Goal: Information Seeking & Learning: Compare options

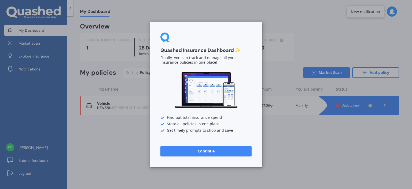
click at [205, 149] on button "Continue" at bounding box center [205, 150] width 91 height 11
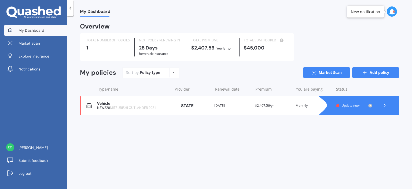
click at [378, 70] on link "Add policy" at bounding box center [375, 72] width 47 height 11
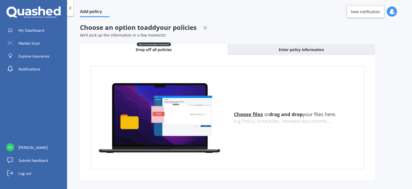
scroll to position [7, 0]
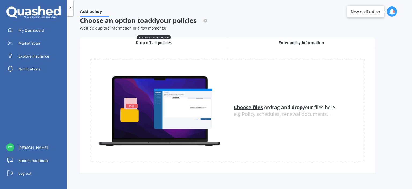
click at [275, 40] on div "Enter policy information" at bounding box center [301, 42] width 148 height 11
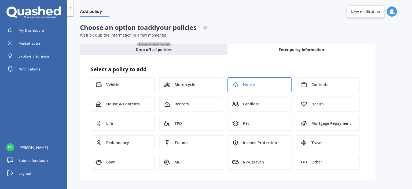
click at [265, 78] on div "House" at bounding box center [259, 84] width 64 height 15
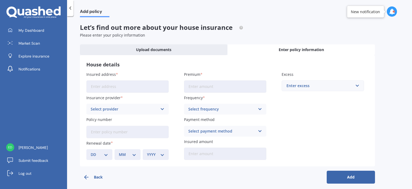
click at [147, 88] on input "Insured address" at bounding box center [127, 86] width 82 height 12
type input "4 Albert Terrace, Saint Martins Saint MartinsChristchurch, Canterbury 8022"
click at [160, 113] on div "Select provider AA AMI AMP ANZ ASB Ando BNZ Co-Operative Bank FMG Initio Kiwiba…" at bounding box center [127, 109] width 82 height 11
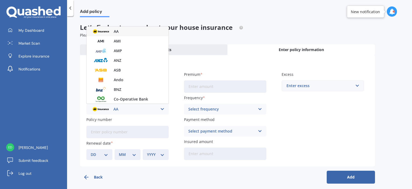
click at [160, 109] on icon at bounding box center [162, 109] width 5 height 6
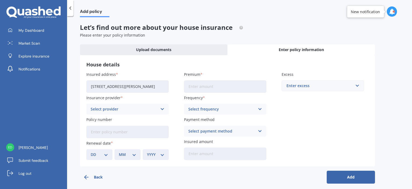
click at [160, 109] on icon at bounding box center [162, 109] width 5 height 6
click at [345, 116] on div "Insured address 4 Albert Terrace, Saint Martins Saint MartinsChristchurch, Cant…" at bounding box center [227, 115] width 282 height 88
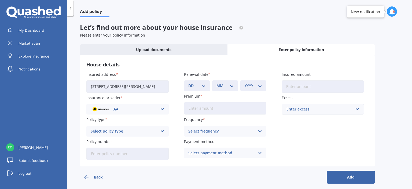
click at [156, 104] on div "AA AA AMI AMP ANZ ASB Ando BNZ Co-Operative Bank FMG Initio Kiwibank Lantern MA…" at bounding box center [127, 109] width 82 height 11
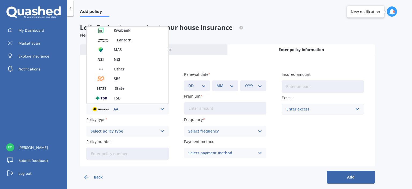
scroll to position [134, 0]
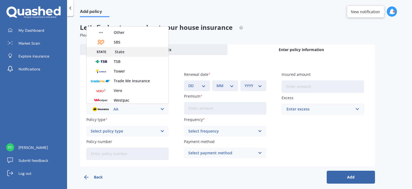
click at [151, 51] on div "State" at bounding box center [128, 52] width 82 height 10
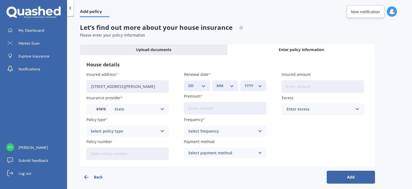
click at [161, 133] on icon at bounding box center [162, 131] width 5 height 6
click at [154, 150] on div "Home Comprehensive" at bounding box center [128, 151] width 82 height 10
click at [202, 85] on select "DD 01 02 03 04 05 06 07 08 09 10 11 12 13 14 15 16 17 18 19 20 21 22 23 24 25 2…" at bounding box center [196, 86] width 17 height 6
select select "18"
click at [188, 83] on select "DD 01 02 03 04 05 06 07 08 09 10 11 12 13 14 15 16 17 18 19 20 21 22 23 24 25 2…" at bounding box center [196, 86] width 17 height 6
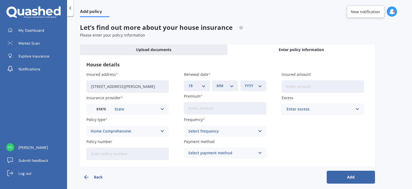
click at [232, 85] on select "MM 01 02 03 04 05 06 07 08 09 10 11 12" at bounding box center [224, 86] width 17 height 6
select select "09"
click at [216, 83] on select "MM 01 02 03 04 05 06 07 08 09 10 11 12" at bounding box center [224, 86] width 17 height 6
click at [260, 87] on select "YYYY 2027 2026 2025 2024 2023 2022 2021 2020 2019 2018 2017 2016 2015 2014 2013…" at bounding box center [253, 86] width 17 height 6
select select "2025"
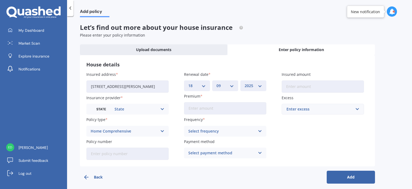
click at [245, 83] on select "YYYY 2027 2026 2025 2024 2023 2022 2021 2020 2019 2018 2017 2016 2015 2014 2013…" at bounding box center [253, 86] width 17 height 6
click at [242, 111] on input "Premium" at bounding box center [225, 108] width 82 height 12
type input "$260.00"
click at [261, 132] on icon at bounding box center [260, 131] width 5 height 6
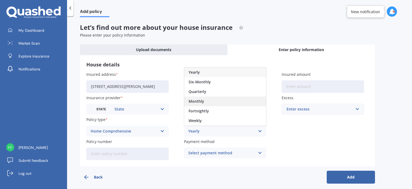
click at [235, 99] on div "Monthly" at bounding box center [225, 101] width 82 height 10
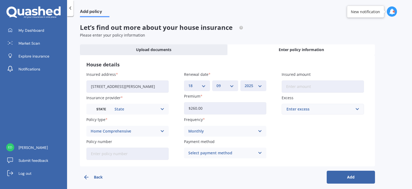
click at [259, 154] on icon at bounding box center [260, 153] width 5 height 6
click at [299, 143] on div "Insured address 4 Albert Terrace, Saint Martins Saint MartinsChristchurch, Cant…" at bounding box center [227, 115] width 282 height 88
click at [316, 86] on input "Insured amount" at bounding box center [323, 86] width 82 height 12
type input "$616,000"
click at [358, 111] on input "text" at bounding box center [321, 109] width 78 height 10
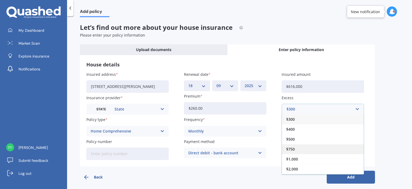
click at [320, 148] on div "$750" at bounding box center [323, 149] width 82 height 10
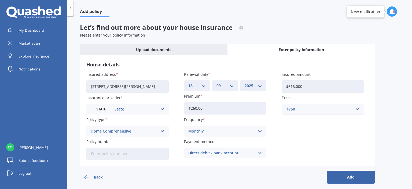
click at [381, 110] on div "Add policy Let’s find out more about your house insurance Please enter your pol…" at bounding box center [239, 103] width 345 height 172
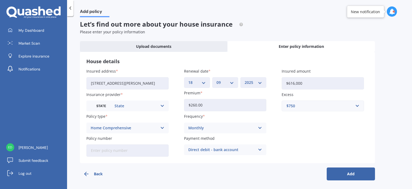
scroll to position [4, 0]
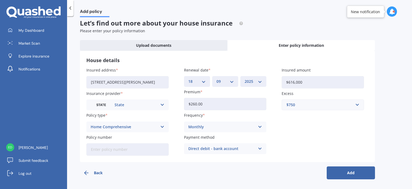
click at [365, 169] on button "Add" at bounding box center [351, 172] width 48 height 13
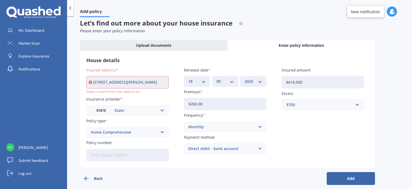
click at [124, 83] on input "4 Albert Terrace, Saint Martins Saint MartinsChristchurch, Canterbury 8022" at bounding box center [127, 82] width 82 height 12
click at [368, 181] on button "Add" at bounding box center [351, 178] width 48 height 13
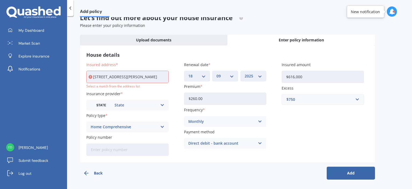
click at [346, 170] on button "Add" at bounding box center [351, 172] width 48 height 13
click at [152, 76] on input "4 Albert Terrace, Saint Martins Saint MartinsChristchurch, Canterbury 8022" at bounding box center [127, 77] width 82 height 12
type input "[STREET_ADDRESS][PERSON_NAME]"
click at [351, 170] on button "Add" at bounding box center [351, 172] width 48 height 13
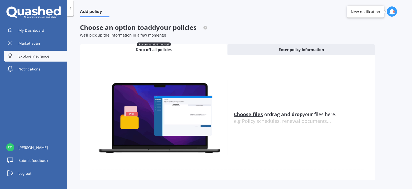
click at [35, 59] on link "Explore insurance" at bounding box center [35, 56] width 63 height 11
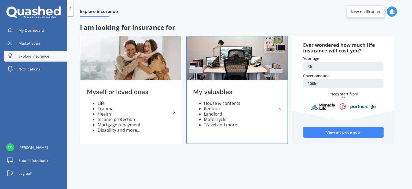
click at [218, 104] on li "House & contents" at bounding box center [240, 102] width 73 height 5
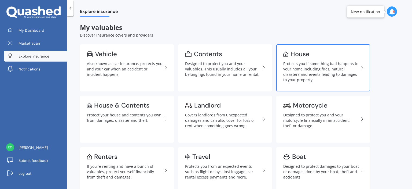
click at [305, 65] on div "Protects you if something bad happens to your home including fires, natural dis…" at bounding box center [321, 71] width 76 height 21
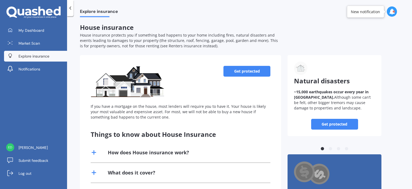
click at [71, 10] on icon at bounding box center [70, 7] width 5 height 5
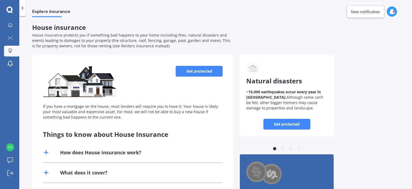
click at [23, 10] on icon at bounding box center [22, 7] width 5 height 5
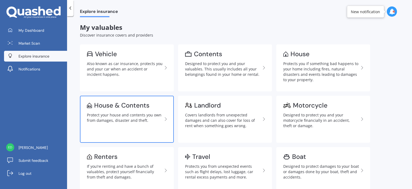
click at [111, 118] on div "Protect your house and contents you own from damages, disaster and theft." at bounding box center [125, 117] width 76 height 11
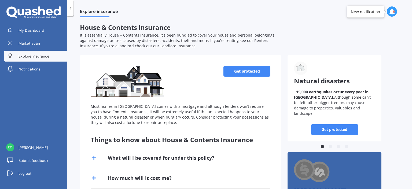
scroll to position [27, 0]
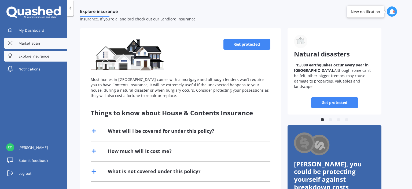
click at [29, 44] on span "Market Scan" at bounding box center [29, 43] width 21 height 5
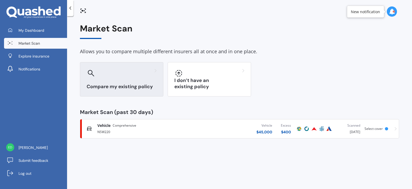
click at [140, 79] on div "Compare my existing policy" at bounding box center [121, 79] width 83 height 34
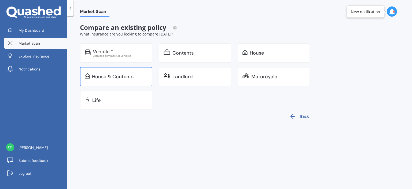
click at [126, 73] on div "House & Contents" at bounding box center [116, 76] width 72 height 19
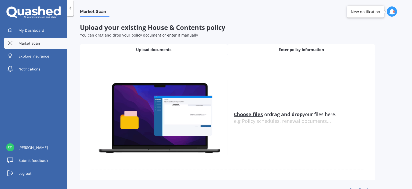
click at [298, 47] on span "Enter policy information" at bounding box center [301, 49] width 45 height 5
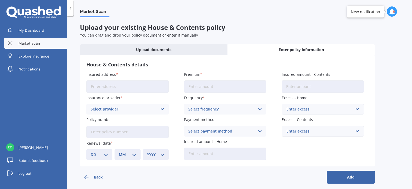
click at [123, 82] on input "Insured address" at bounding box center [127, 86] width 82 height 12
type input "[STREET_ADDRESS][PERSON_NAME]"
click at [161, 107] on icon at bounding box center [162, 109] width 5 height 6
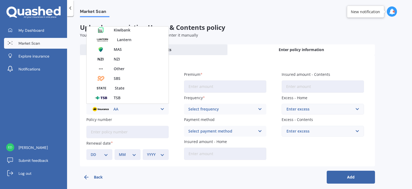
scroll to position [107, 0]
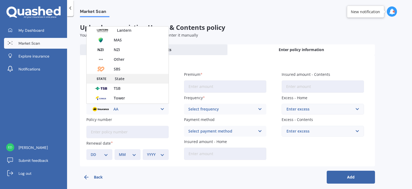
click at [148, 83] on div "State" at bounding box center [128, 79] width 82 height 10
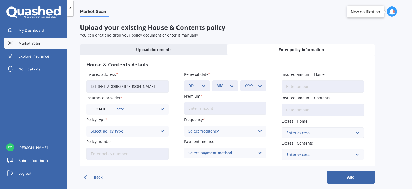
click at [166, 132] on div "Select policy type Homepack Essentials Homepack Comprehensive" at bounding box center [127, 131] width 82 height 11
click at [141, 152] on div "Homepack Comprehensive" at bounding box center [128, 151] width 82 height 10
click at [201, 84] on select "DD 01 02 03 04 05 06 07 08 09 10 11 12 13 14 15 16 17 18 19 20 21 22 23 24 25 2…" at bounding box center [196, 86] width 17 height 6
select select "15"
click at [188, 83] on select "DD 01 02 03 04 05 06 07 08 09 10 11 12 13 14 15 16 17 18 19 20 21 22 23 24 25 2…" at bounding box center [196, 86] width 17 height 6
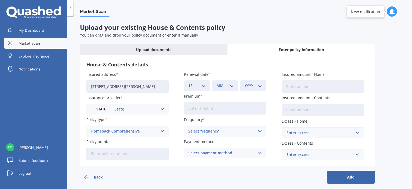
click at [227, 83] on select "MM 01 02 03 04 05 06 07 08 09 10 11 12" at bounding box center [224, 86] width 17 height 6
select select "09"
click at [216, 83] on select "MM 01 02 03 04 05 06 07 08 09 10 11 12" at bounding box center [224, 86] width 17 height 6
click at [257, 88] on select "YYYY 2027 2026 2025 2024 2023 2022 2021 2020 2019 2018 2017 2016 2015 2014 2013…" at bounding box center [253, 86] width 17 height 6
select select "2025"
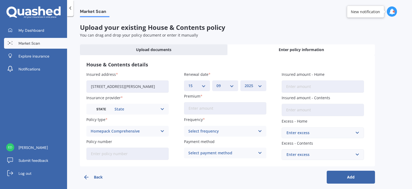
click at [245, 83] on select "YYYY 2027 2026 2025 2024 2023 2022 2021 2020 2019 2018 2017 2016 2015 2014 2013…" at bounding box center [253, 86] width 17 height 6
click at [224, 109] on input "Premium" at bounding box center [225, 108] width 82 height 12
type input "$260.00"
click at [259, 130] on icon at bounding box center [260, 131] width 5 height 6
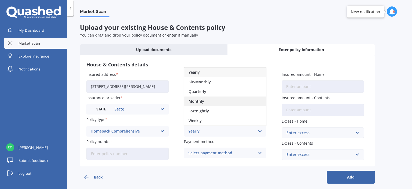
click at [228, 104] on div "Monthly" at bounding box center [225, 101] width 82 height 10
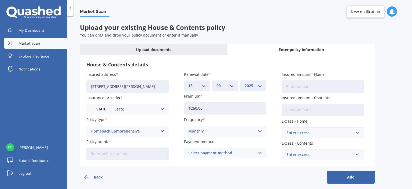
click at [332, 84] on input "Insured amount - Home" at bounding box center [323, 86] width 82 height 12
type input "$620,000"
click at [344, 112] on input "Insured amount - Contents" at bounding box center [323, 110] width 82 height 12
type input "$85,000"
click at [391, 104] on div "Market Scan Upload your existing House & Contents policy You can drag and drop …" at bounding box center [239, 103] width 345 height 172
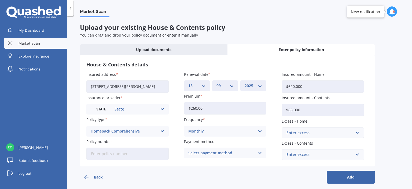
scroll to position [4, 0]
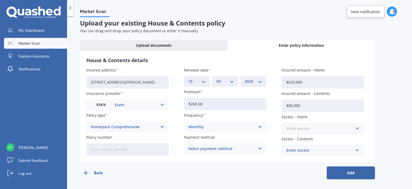
click at [357, 126] on input "text" at bounding box center [321, 128] width 78 height 10
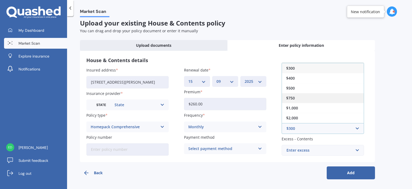
click at [320, 97] on div "$750" at bounding box center [323, 98] width 82 height 10
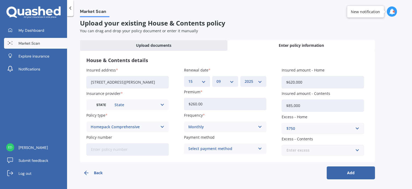
click at [358, 148] on input "text" at bounding box center [321, 150] width 78 height 10
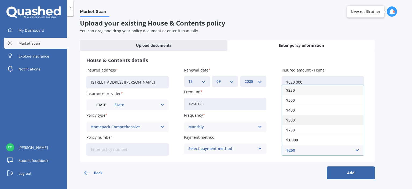
click at [332, 115] on div "$500" at bounding box center [323, 120] width 82 height 10
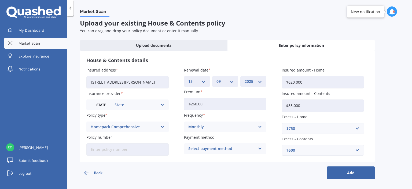
click at [364, 172] on button "Add" at bounding box center [351, 172] width 48 height 13
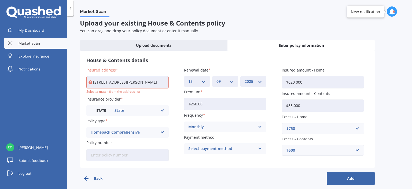
click at [149, 82] on input "[STREET_ADDRESS][PERSON_NAME]" at bounding box center [127, 82] width 82 height 12
click at [151, 84] on input "[STREET_ADDRESS][PERSON_NAME]" at bounding box center [127, 82] width 82 height 12
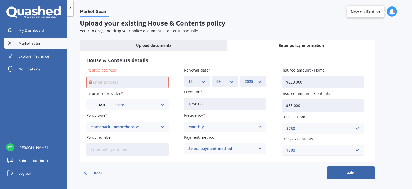
click at [133, 83] on input "Insured address" at bounding box center [127, 82] width 82 height 12
click at [131, 79] on input "Insured address" at bounding box center [127, 82] width 82 height 12
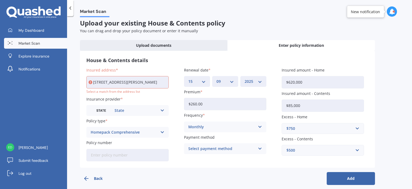
type input "[STREET_ADDRESS][PERSON_NAME][PERSON_NAME]"
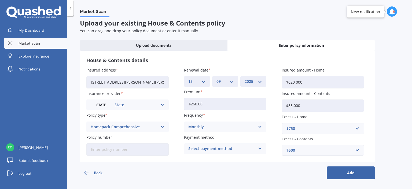
click at [355, 171] on button "Add" at bounding box center [351, 172] width 48 height 13
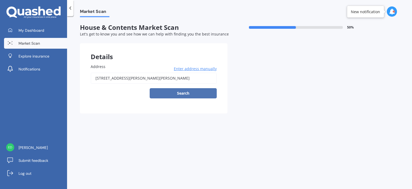
click at [199, 94] on button "Search" at bounding box center [183, 93] width 67 height 10
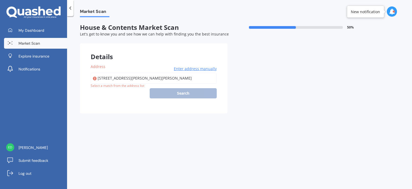
type input "[STREET_ADDRESS][PERSON_NAME][PERSON_NAME]"
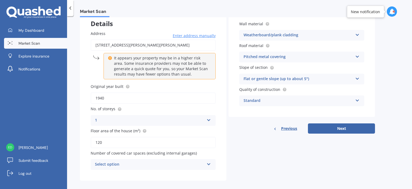
scroll to position [38, 0]
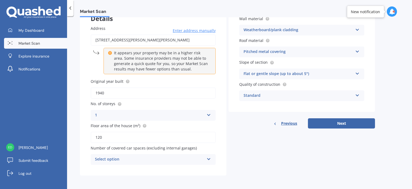
click at [98, 136] on input "120" at bounding box center [153, 136] width 125 height 11
type input "140"
click at [225, 131] on div "Address [STREET_ADDRESS][PERSON_NAME] Enter address manually It appears your pr…" at bounding box center [153, 95] width 146 height 160
click at [207, 160] on icon at bounding box center [209, 158] width 5 height 4
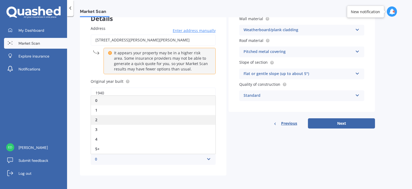
click at [124, 116] on div "2" at bounding box center [153, 120] width 124 height 10
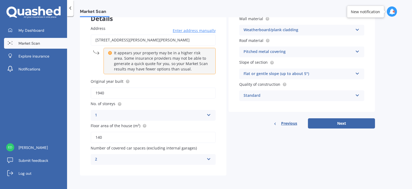
click at [223, 133] on div "Address [STREET_ADDRESS][PERSON_NAME] Enter address manually It appears your pr…" at bounding box center [153, 95] width 146 height 160
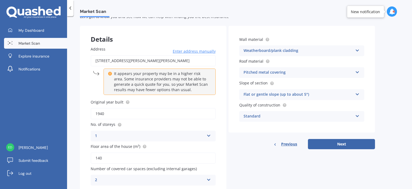
scroll to position [27, 0]
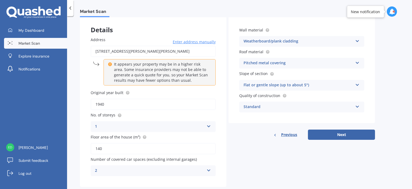
click at [356, 106] on icon at bounding box center [357, 106] width 5 height 4
click at [385, 95] on div "Market Scan House & Contents Market Scan 50 % Let's get to know you and see how…" at bounding box center [239, 103] width 345 height 172
click at [346, 135] on button "Next" at bounding box center [341, 134] width 67 height 10
select select "04"
select select "10"
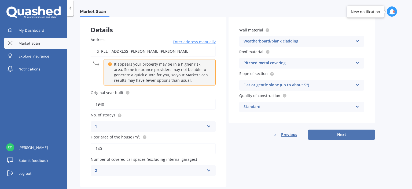
select select "1978"
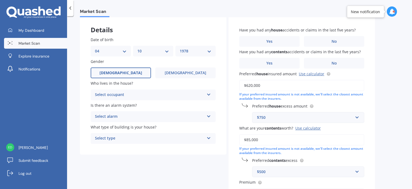
click at [210, 94] on icon at bounding box center [209, 93] width 5 height 4
click at [177, 104] on div "Owner" at bounding box center [153, 105] width 124 height 10
click at [206, 115] on div "Select alarm Yes, monitored Yes, not monitored No" at bounding box center [153, 116] width 125 height 11
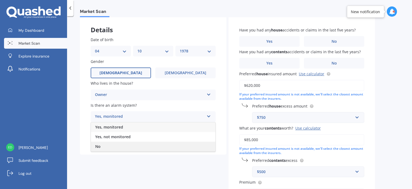
click at [171, 145] on div "No" at bounding box center [153, 146] width 124 height 10
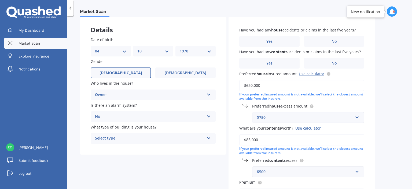
click at [207, 138] on icon at bounding box center [209, 137] width 5 height 4
click at [182, 151] on div "Freestanding" at bounding box center [153, 149] width 124 height 10
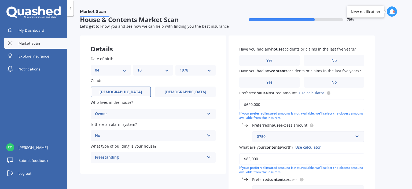
scroll to position [0, 0]
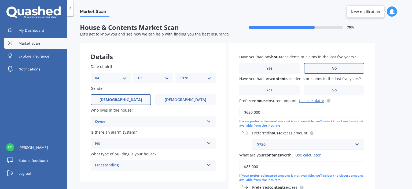
click at [324, 68] on label "No" at bounding box center [334, 68] width 60 height 11
click at [0, 0] on input "No" at bounding box center [0, 0] width 0 height 0
click at [333, 86] on label "No" at bounding box center [334, 89] width 60 height 11
click at [0, 0] on input "No" at bounding box center [0, 0] width 0 height 0
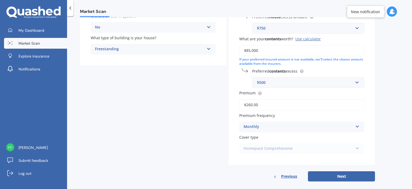
scroll to position [122, 0]
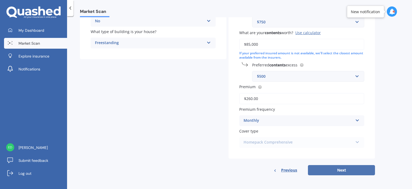
click at [342, 168] on button "Next" at bounding box center [341, 170] width 67 height 10
select select "04"
select select "10"
select select "1978"
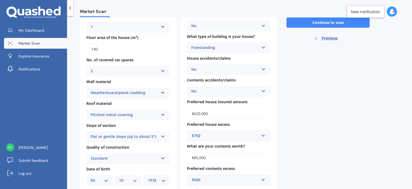
scroll to position [26, 0]
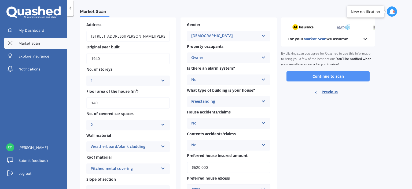
click at [348, 76] on button "Continue to scan" at bounding box center [327, 76] width 83 height 10
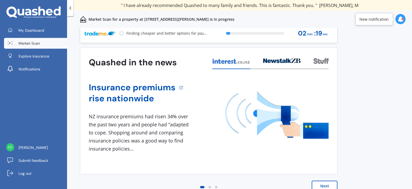
scroll to position [5, 0]
